Goal: Find specific page/section: Find specific page/section

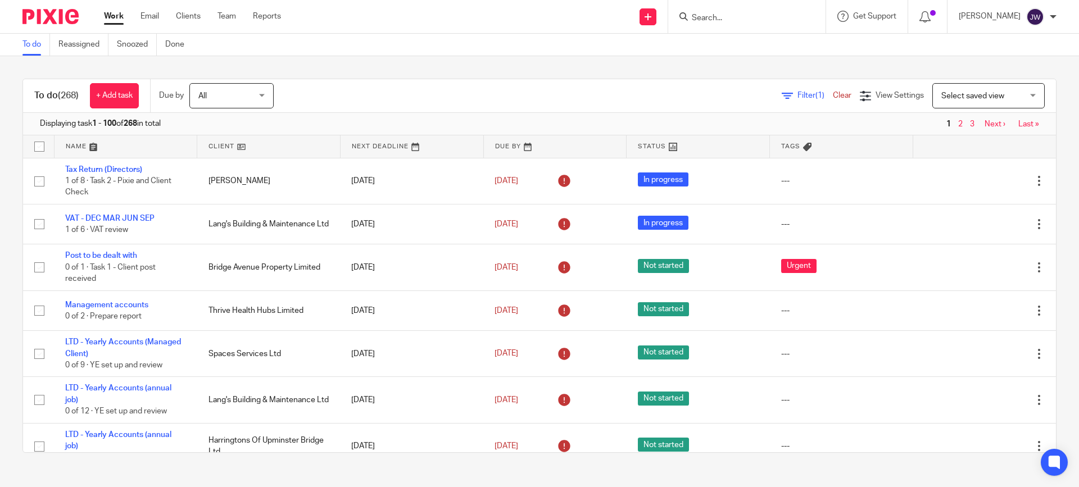
click at [757, 15] on input "Search" at bounding box center [741, 18] width 101 height 10
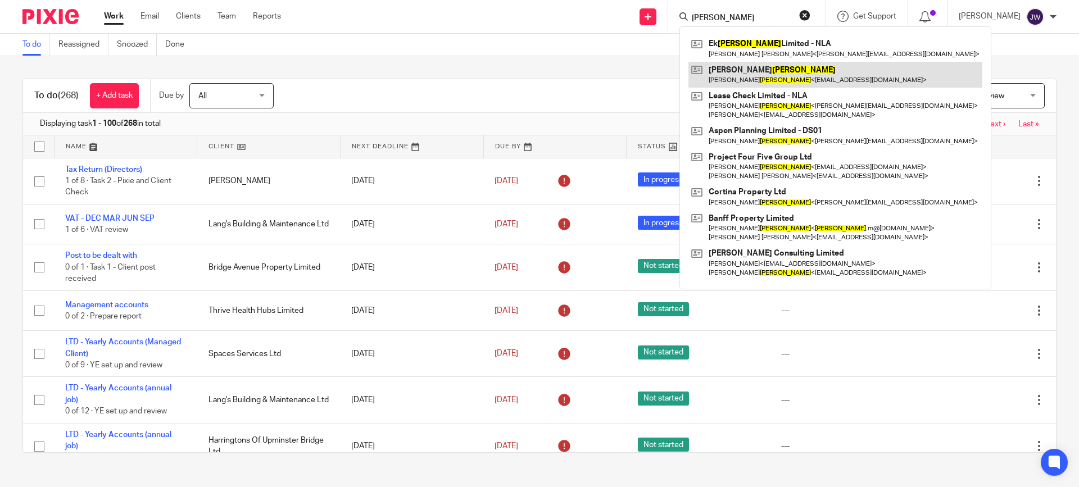
type input "[PERSON_NAME]"
click at [755, 75] on link at bounding box center [836, 75] width 294 height 26
